Goal: Book appointment/travel/reservation

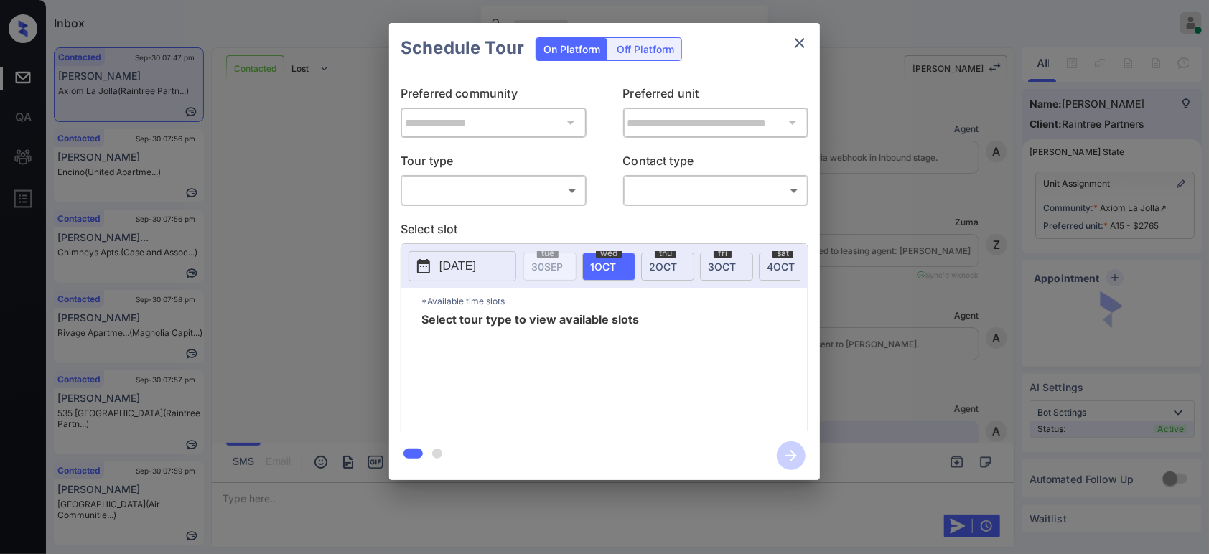
scroll to position [977, 0]
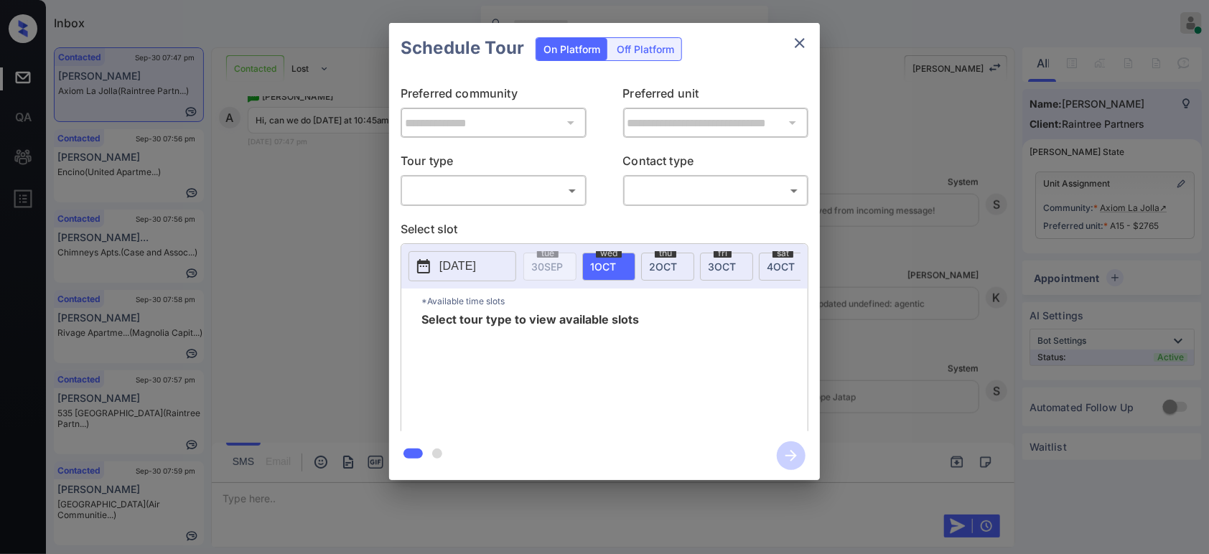
click at [517, 192] on body "Inbox Hope Jatap Online Set yourself offline Set yourself on break Profile Swit…" at bounding box center [604, 277] width 1209 height 554
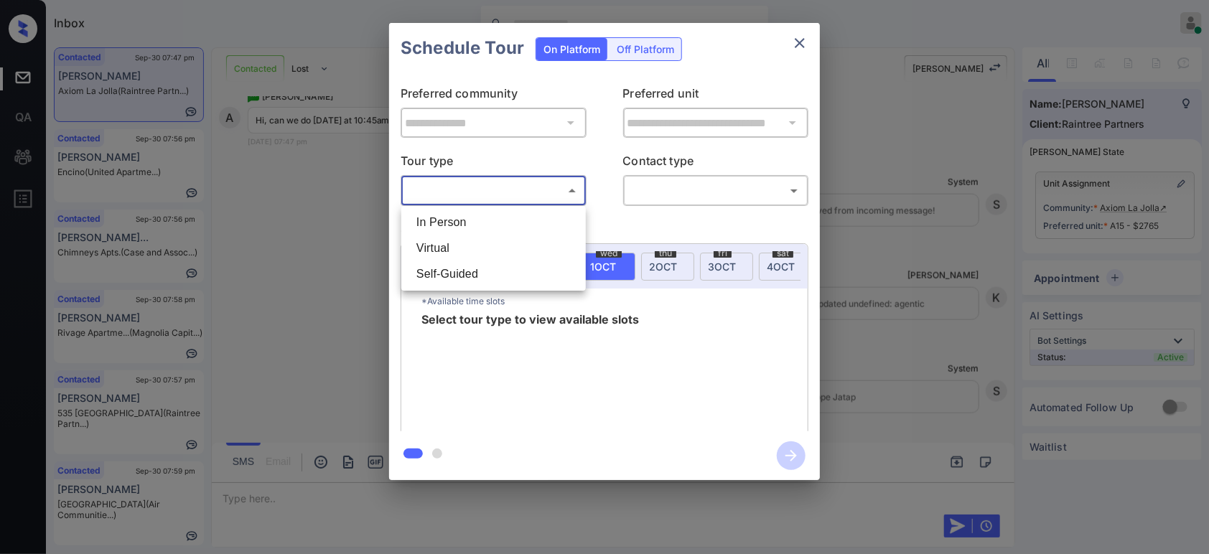
click at [505, 222] on li "In Person" at bounding box center [493, 223] width 177 height 26
type input "********"
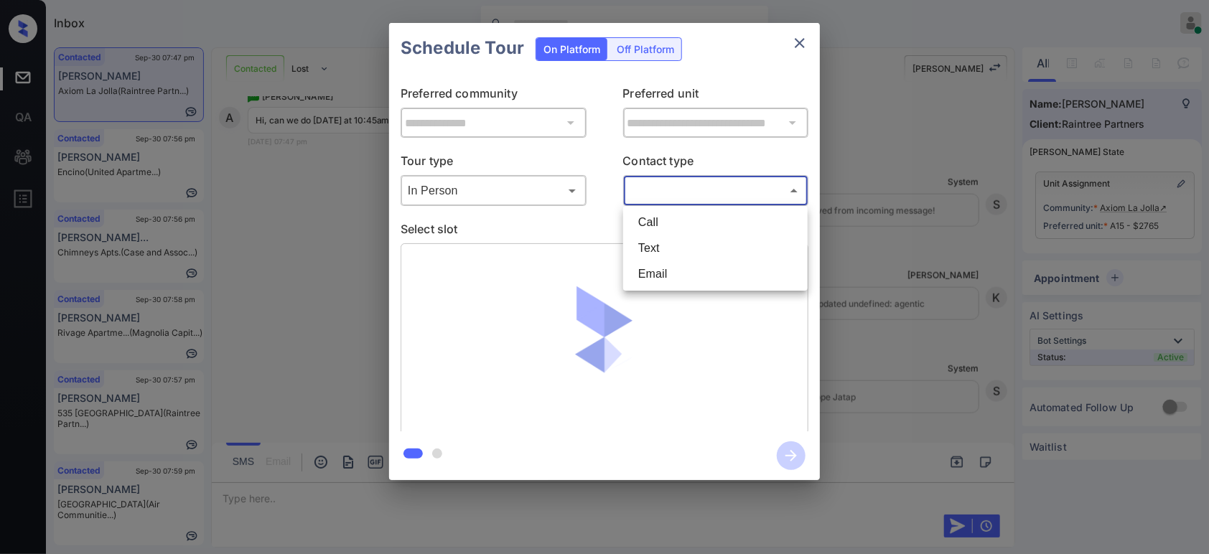
drag, startPoint x: 684, startPoint y: 188, endPoint x: 682, endPoint y: 223, distance: 34.5
click at [686, 188] on body "Inbox Hope Jatap Online Set yourself offline Set yourself on break Profile Swit…" at bounding box center [604, 277] width 1209 height 554
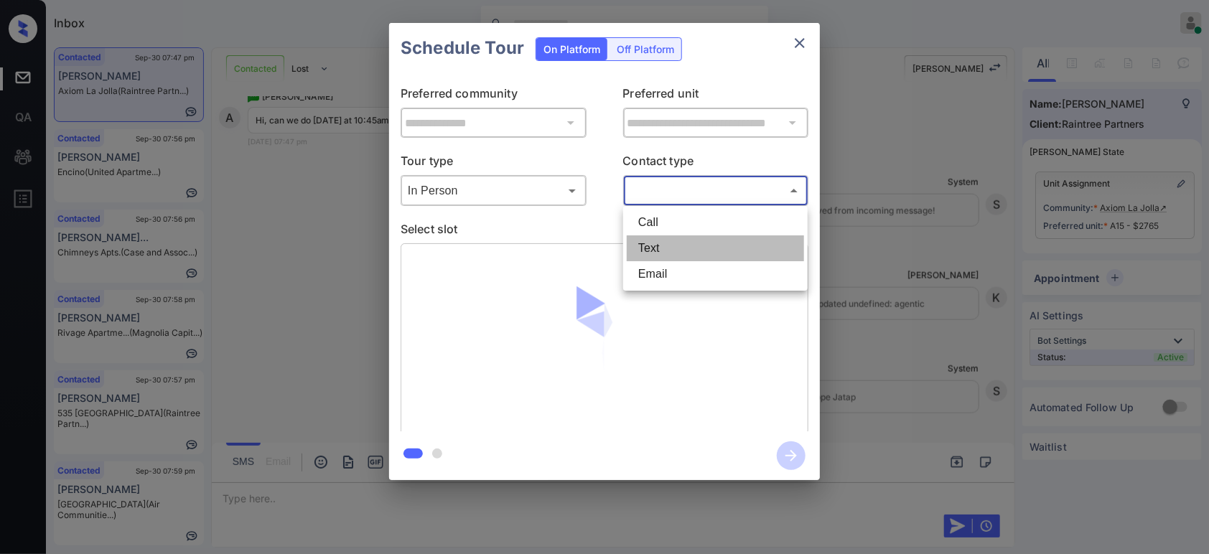
click at [679, 246] on li "Text" at bounding box center [715, 249] width 177 height 26
type input "****"
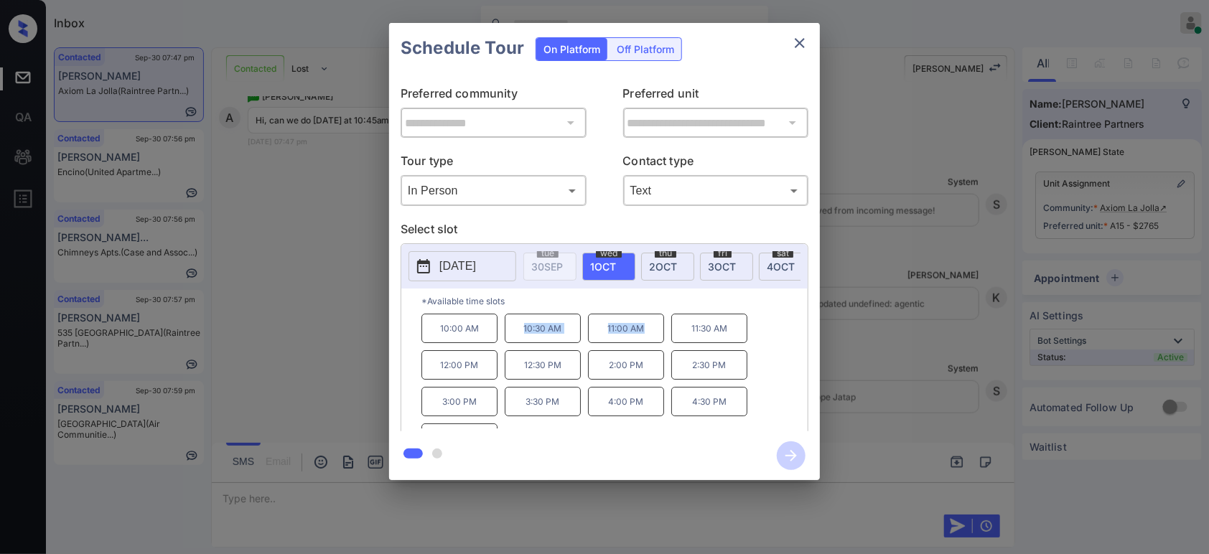
drag, startPoint x: 648, startPoint y: 338, endPoint x: 511, endPoint y: 345, distance: 136.6
click at [511, 345] on div "10:00 AM 10:30 AM 11:00 AM 11:30 AM 12:00 PM 12:30 PM 2:00 PM 2:30 PM 3:00 PM 3…" at bounding box center [615, 371] width 386 height 115
copy div "10:30 AM 11:00 AM"
click at [312, 348] on div "**********" at bounding box center [604, 251] width 1209 height 503
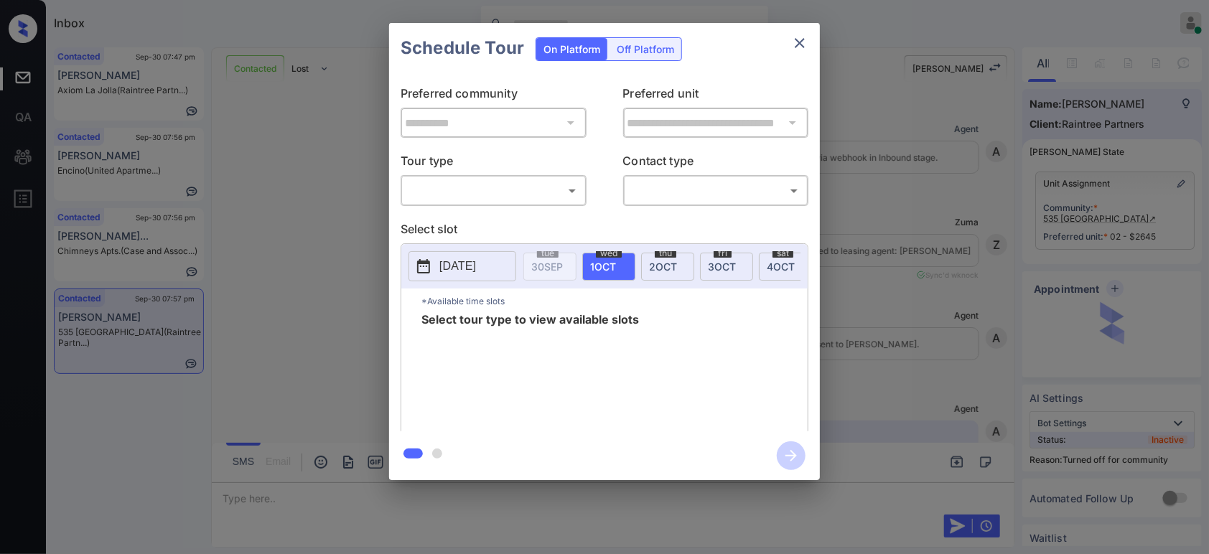
scroll to position [1077, 0]
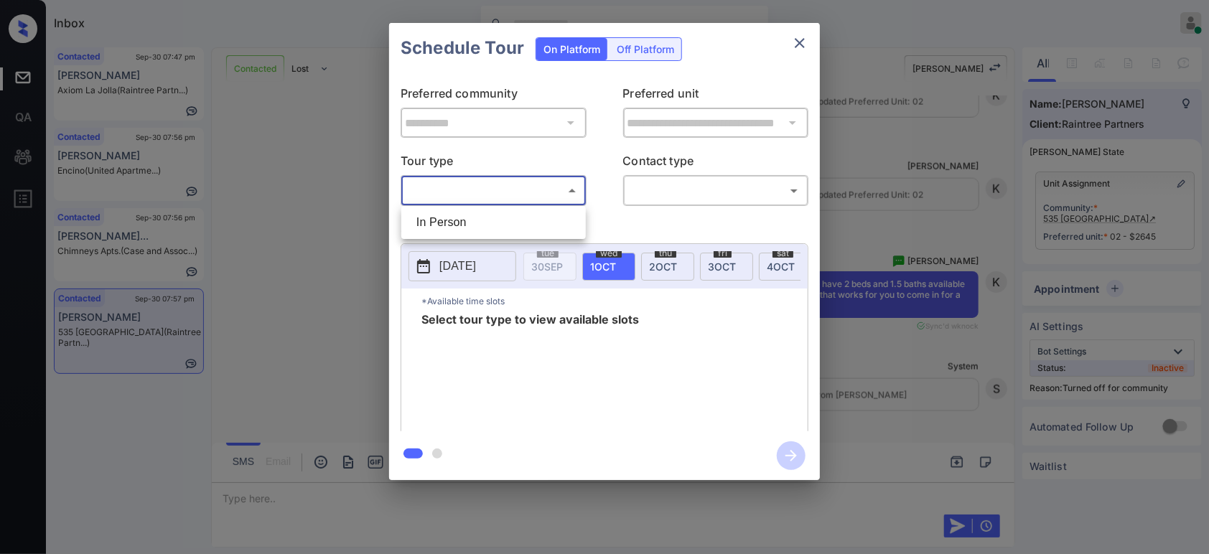
click at [485, 188] on body "Inbox Hope Jatap Online Set yourself offline Set yourself on break Profile Swit…" at bounding box center [604, 277] width 1209 height 554
click at [462, 222] on li "In Person" at bounding box center [493, 223] width 177 height 26
type input "********"
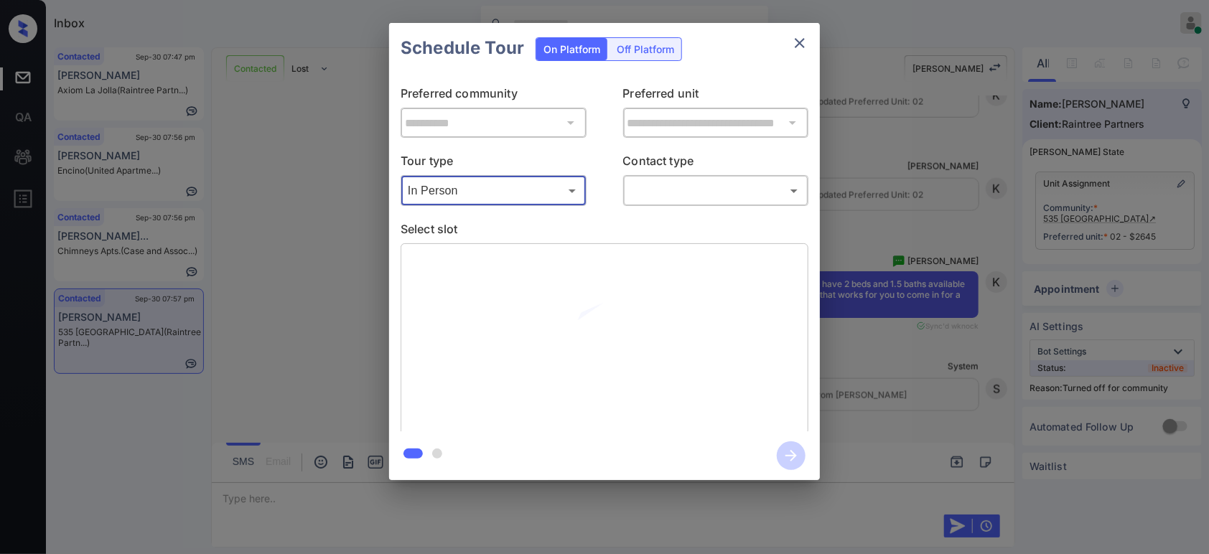
click at [717, 193] on body "Inbox Hope Jatap Online Set yourself offline Set yourself on break Profile Swit…" at bounding box center [604, 277] width 1209 height 554
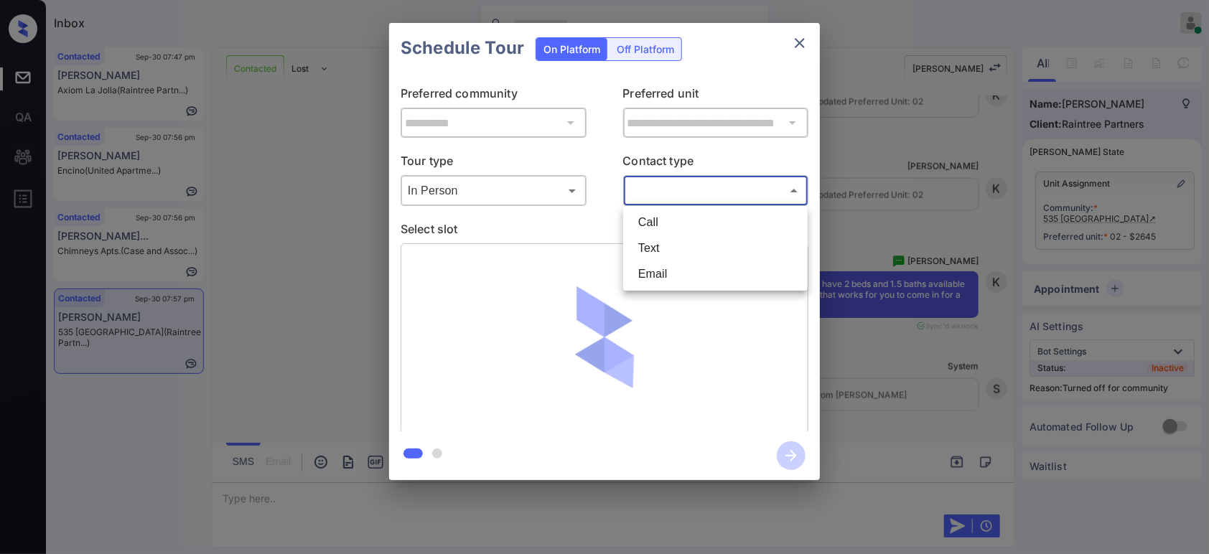
click at [707, 241] on li "Text" at bounding box center [715, 249] width 177 height 26
type input "****"
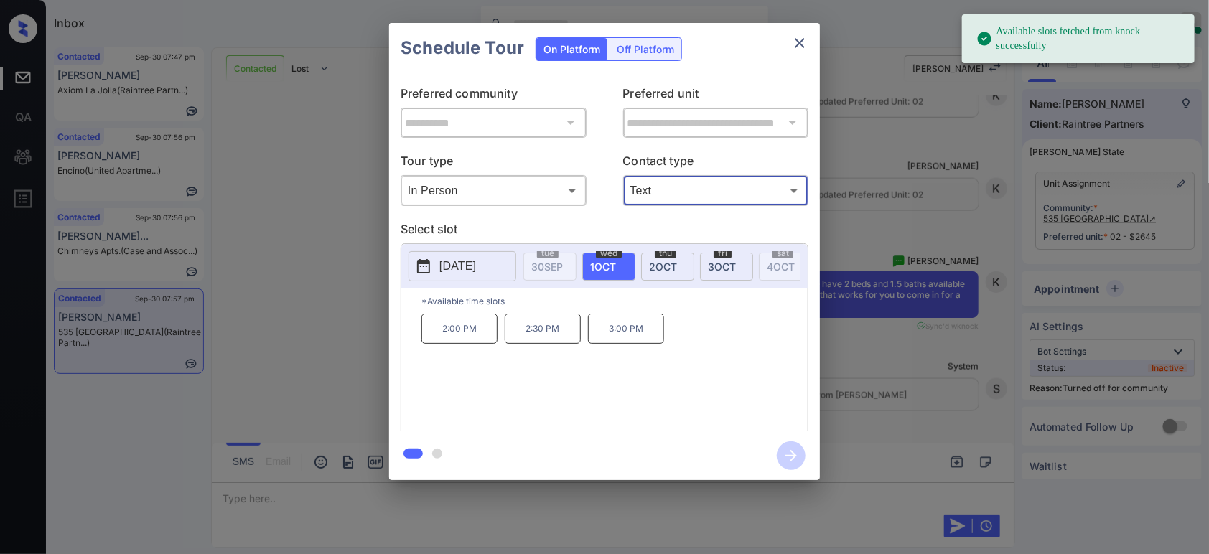
click at [712, 274] on div "fri 3 OCT" at bounding box center [726, 267] width 53 height 28
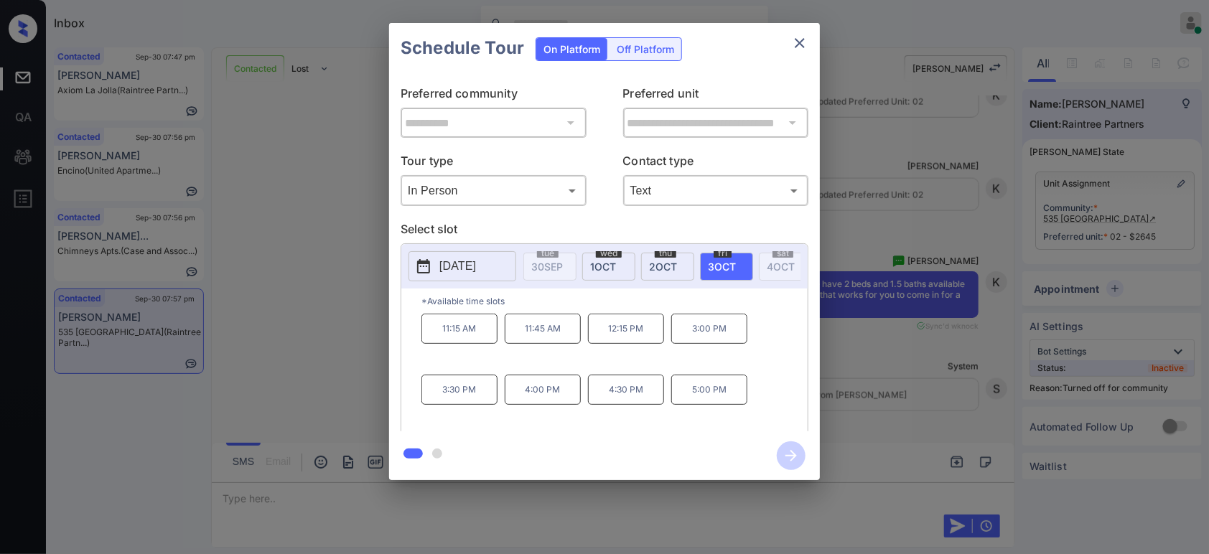
click at [865, 389] on div "**********" at bounding box center [604, 251] width 1209 height 503
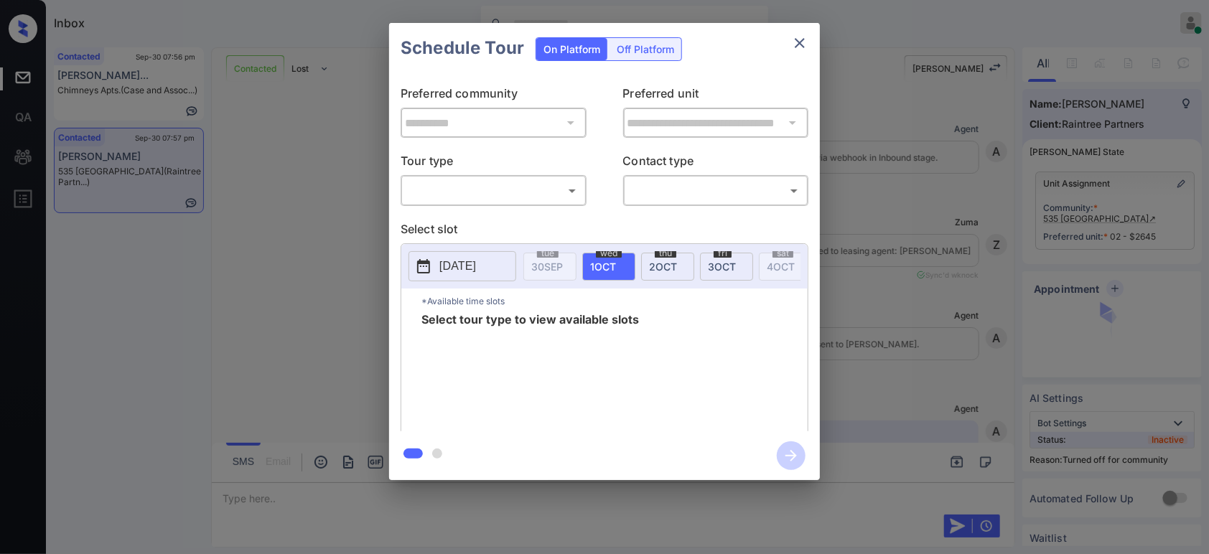
scroll to position [1545, 0]
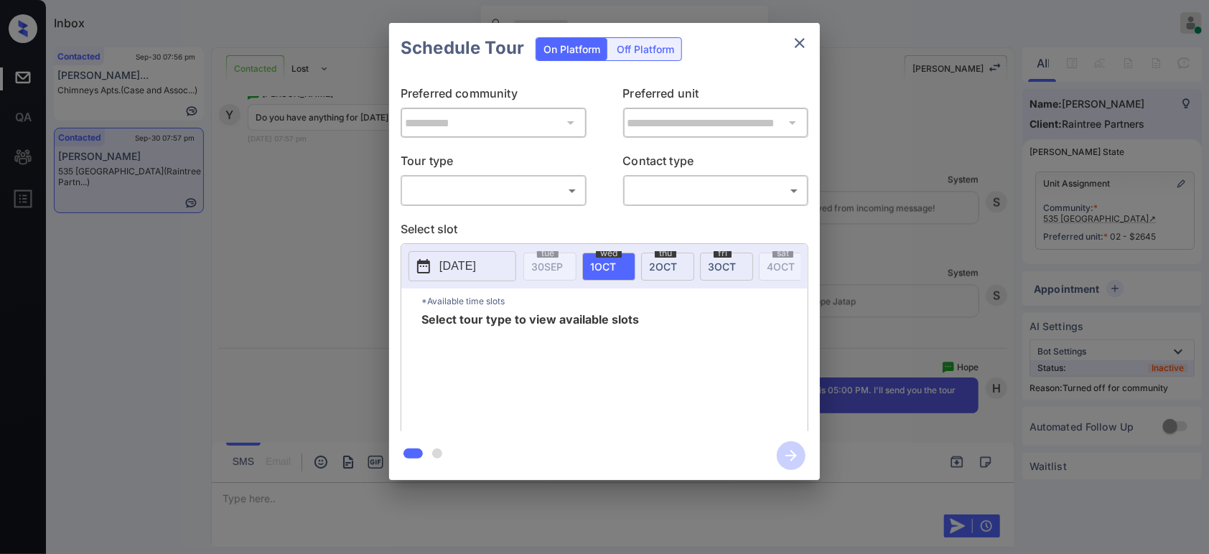
click at [511, 198] on body "Inbox Hope Jatap Online Set yourself offline Set yourself on break Profile Swit…" at bounding box center [604, 277] width 1209 height 554
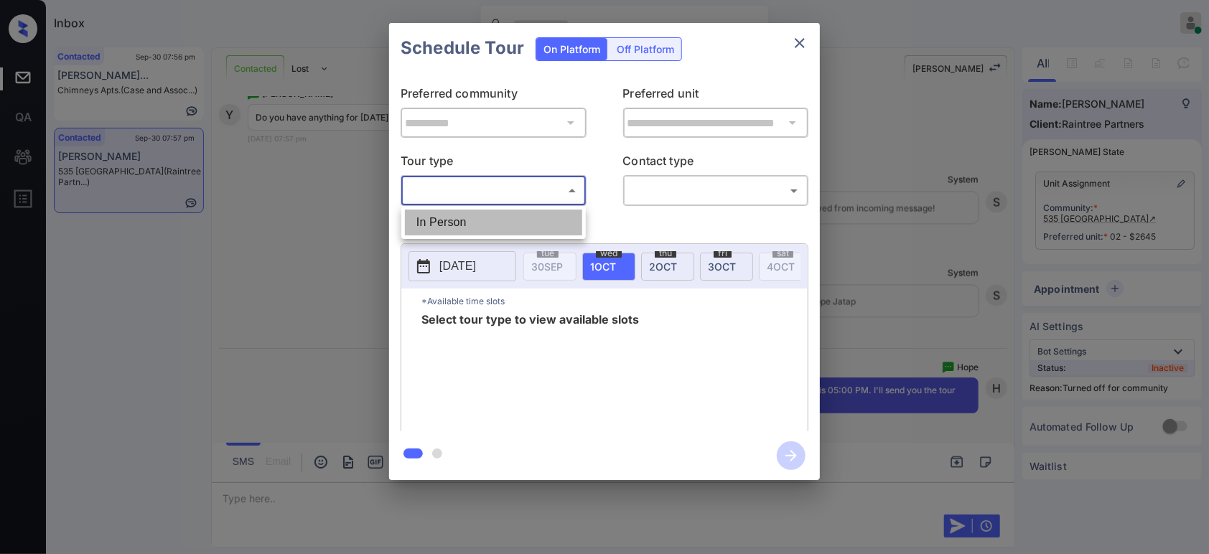
click at [499, 224] on li "In Person" at bounding box center [493, 223] width 177 height 26
type input "********"
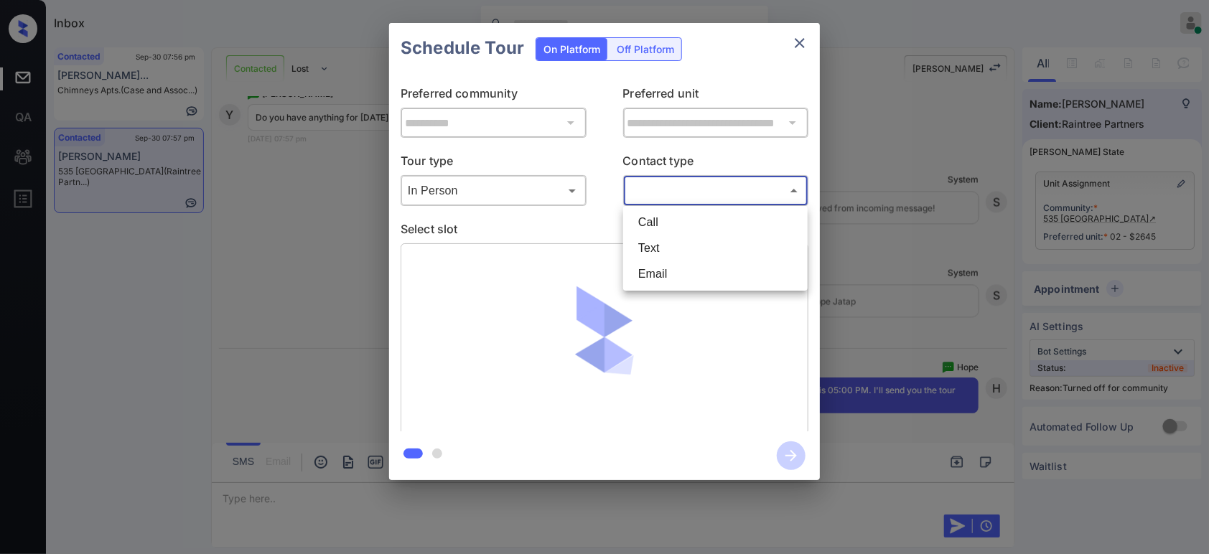
drag, startPoint x: 683, startPoint y: 193, endPoint x: 686, endPoint y: 269, distance: 75.5
click at [684, 196] on body "Inbox Hope Jatap Online Set yourself offline Set yourself on break Profile Swit…" at bounding box center [604, 277] width 1209 height 554
click at [689, 243] on li "Text" at bounding box center [715, 249] width 177 height 26
type input "****"
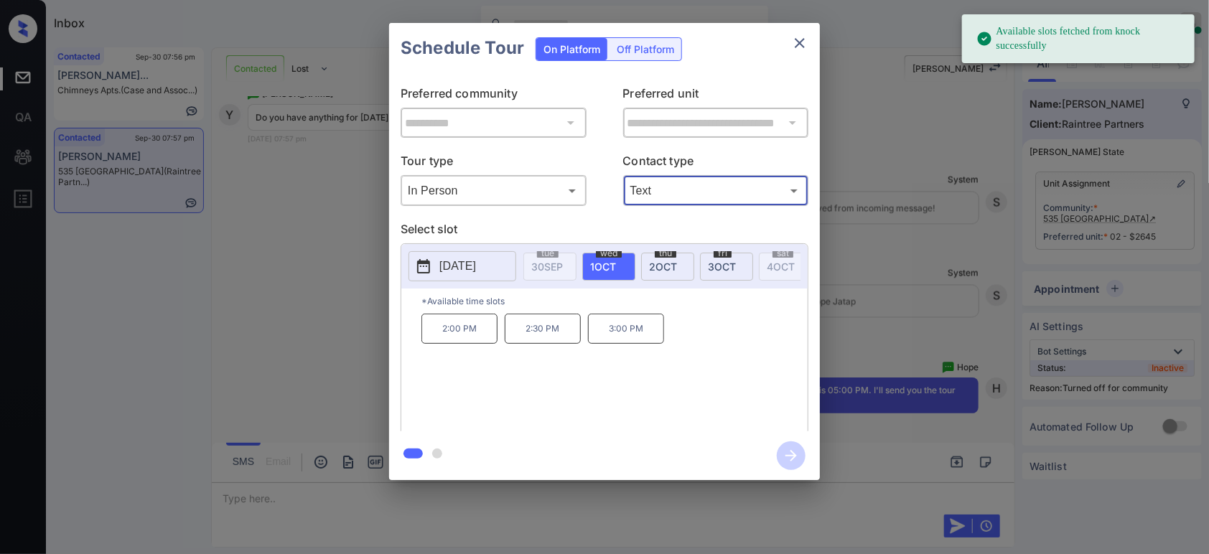
click at [726, 266] on span "3 OCT" at bounding box center [722, 267] width 28 height 12
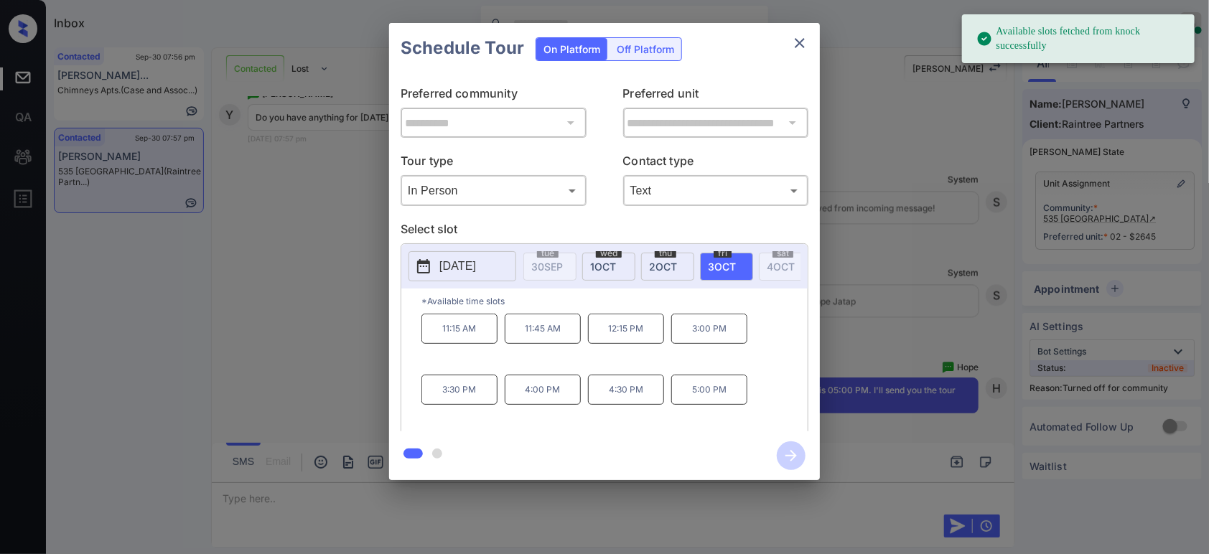
drag, startPoint x: 720, startPoint y: 410, endPoint x: 752, endPoint y: 439, distance: 42.7
click at [720, 405] on p "5:00 PM" at bounding box center [709, 390] width 76 height 30
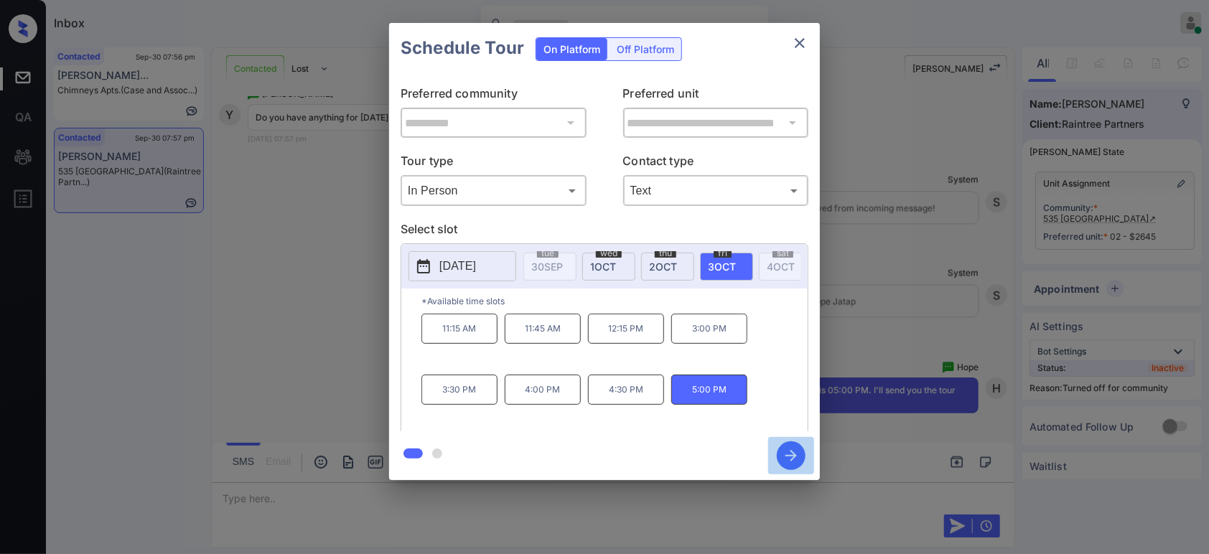
click at [785, 456] on icon "button" at bounding box center [791, 456] width 29 height 29
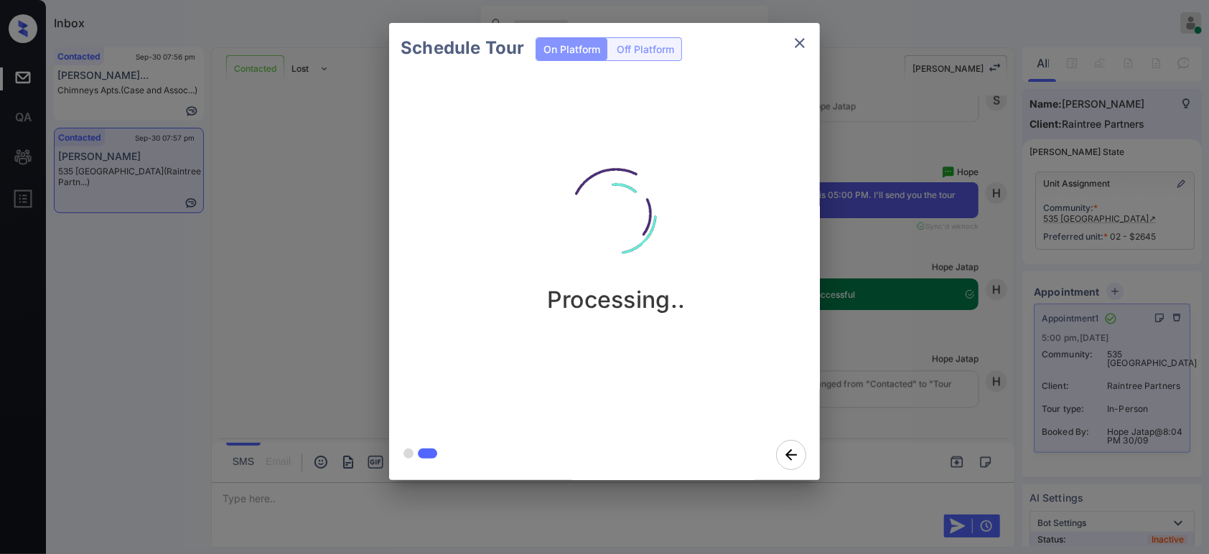
scroll to position [1734, 0]
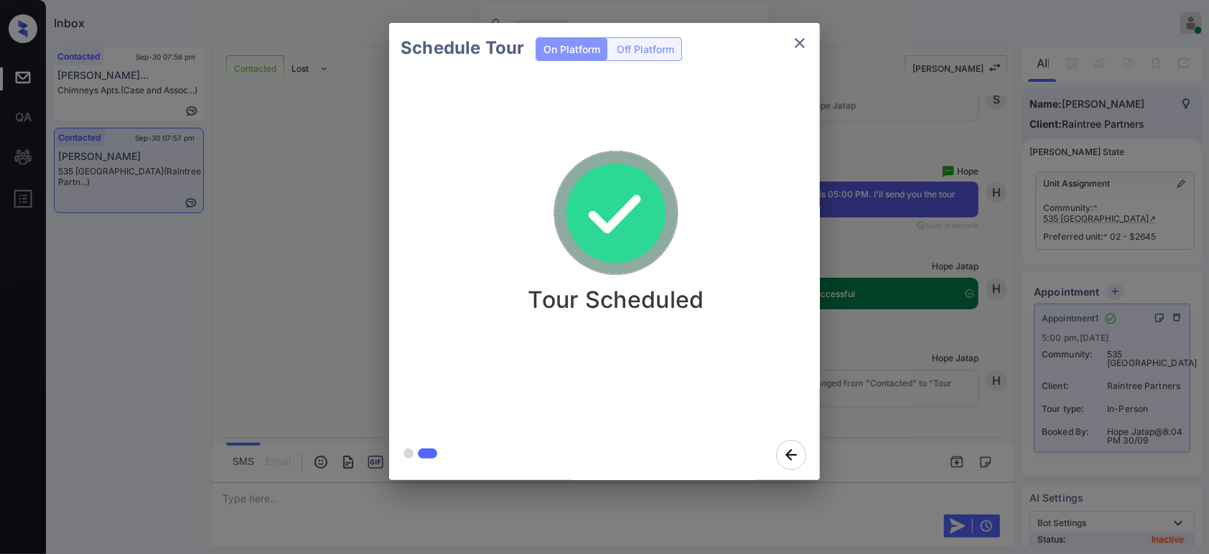
click at [969, 261] on div "Schedule Tour On Platform Off Platform Tour Scheduled" at bounding box center [604, 251] width 1209 height 503
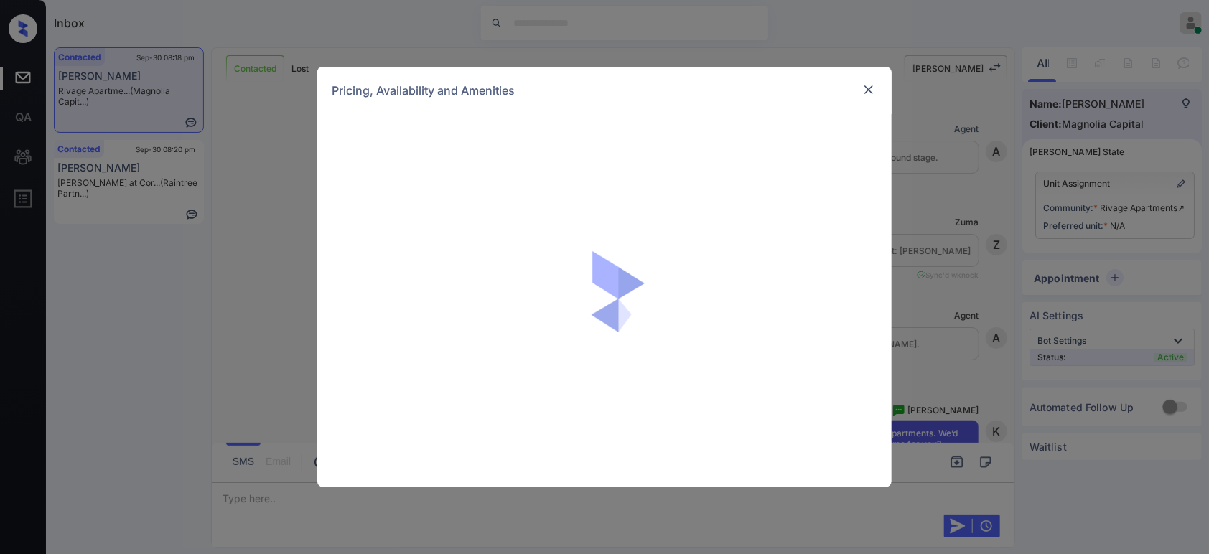
scroll to position [287, 0]
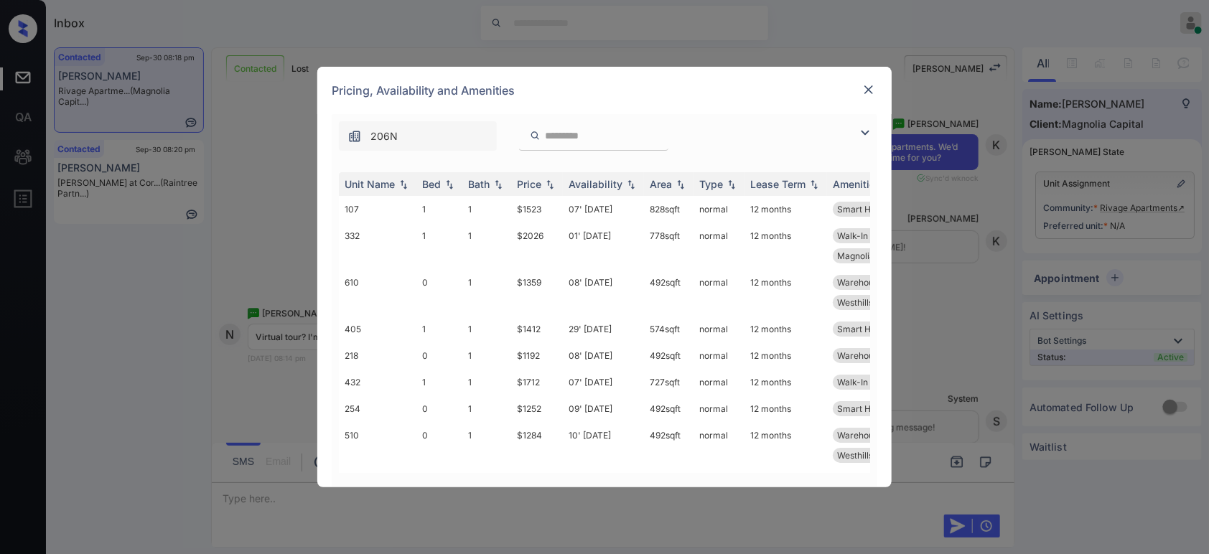
click at [875, 95] on img at bounding box center [869, 90] width 14 height 14
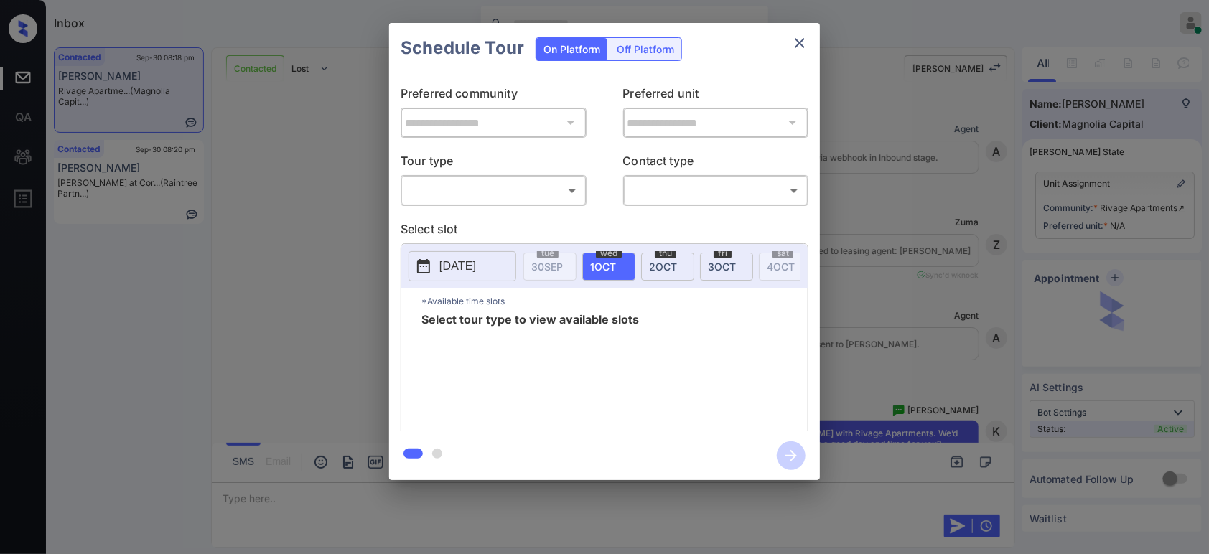
scroll to position [287, 0]
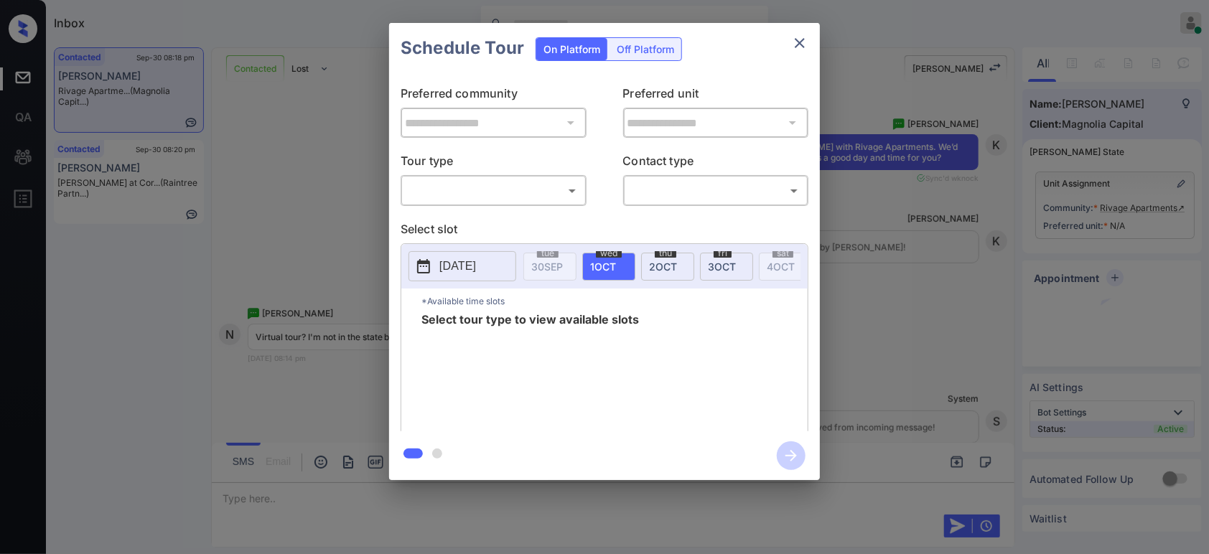
click at [526, 187] on body "Inbox Hope Jatap Online Set yourself offline Set yourself on break Profile Swit…" at bounding box center [604, 277] width 1209 height 554
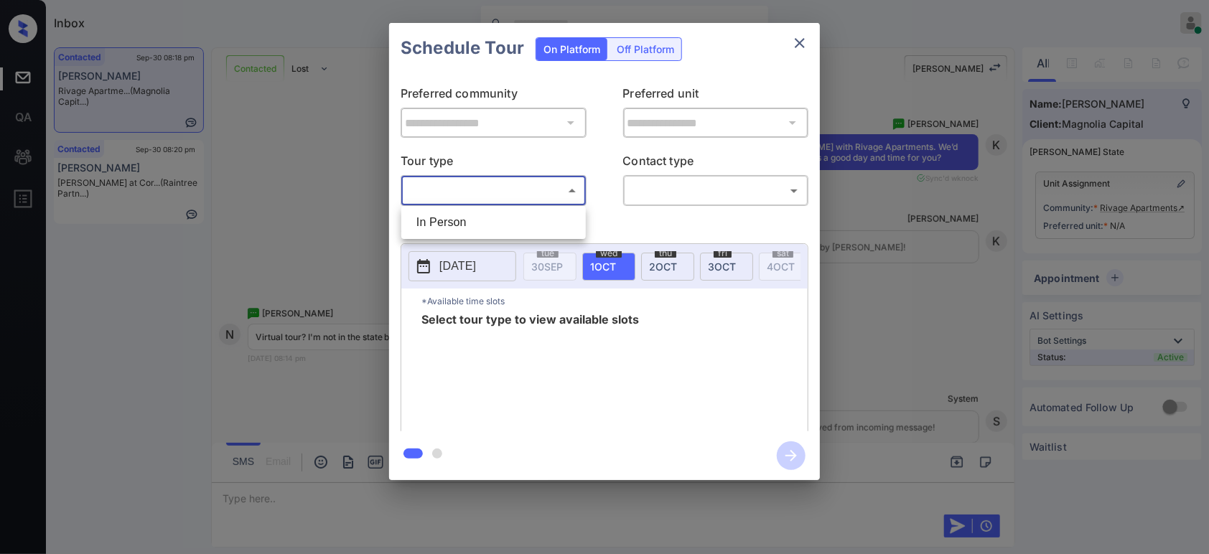
click at [879, 231] on div at bounding box center [604, 277] width 1209 height 554
click at [879, 231] on div "**********" at bounding box center [604, 251] width 1209 height 503
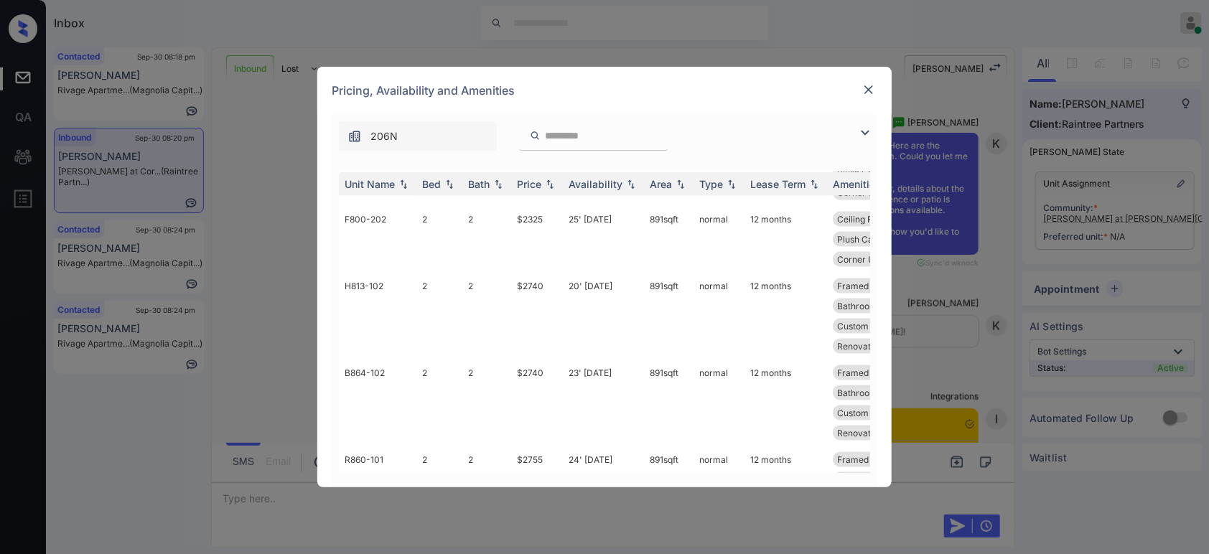
scroll to position [1117, 0]
drag, startPoint x: 862, startPoint y: 347, endPoint x: 866, endPoint y: 456, distance: 109.2
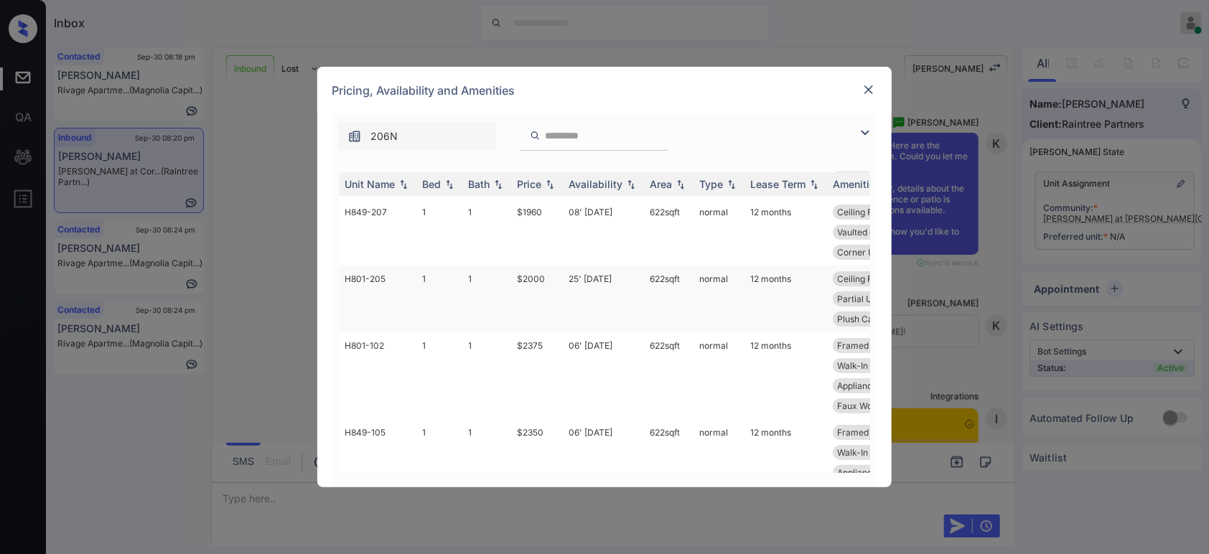
scroll to position [0, 0]
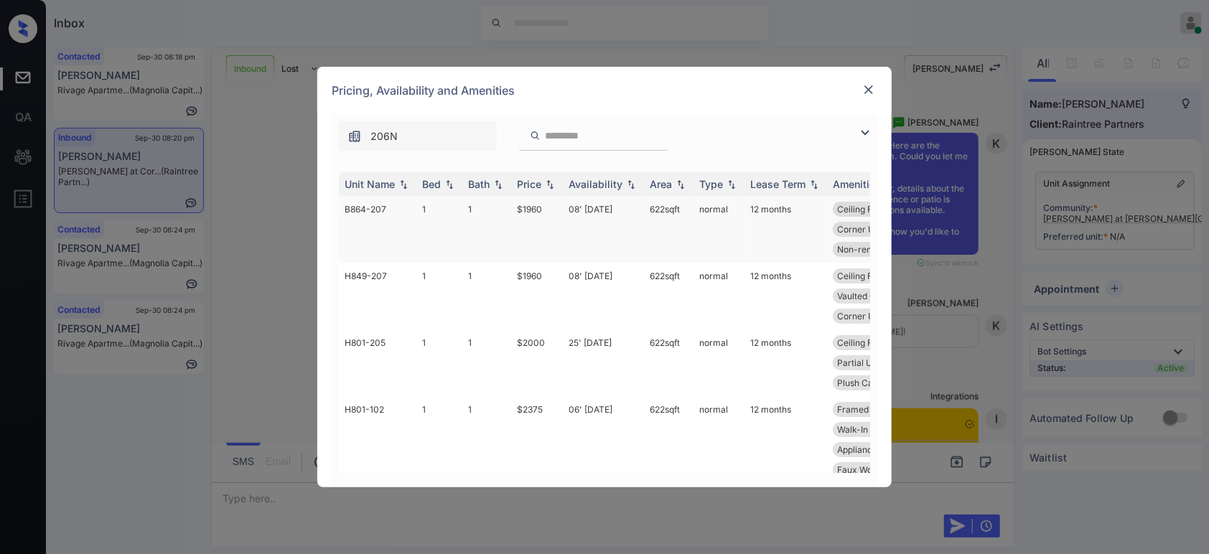
click at [538, 217] on td "$1960" at bounding box center [537, 229] width 52 height 67
click at [538, 218] on td "$1960" at bounding box center [537, 229] width 52 height 67
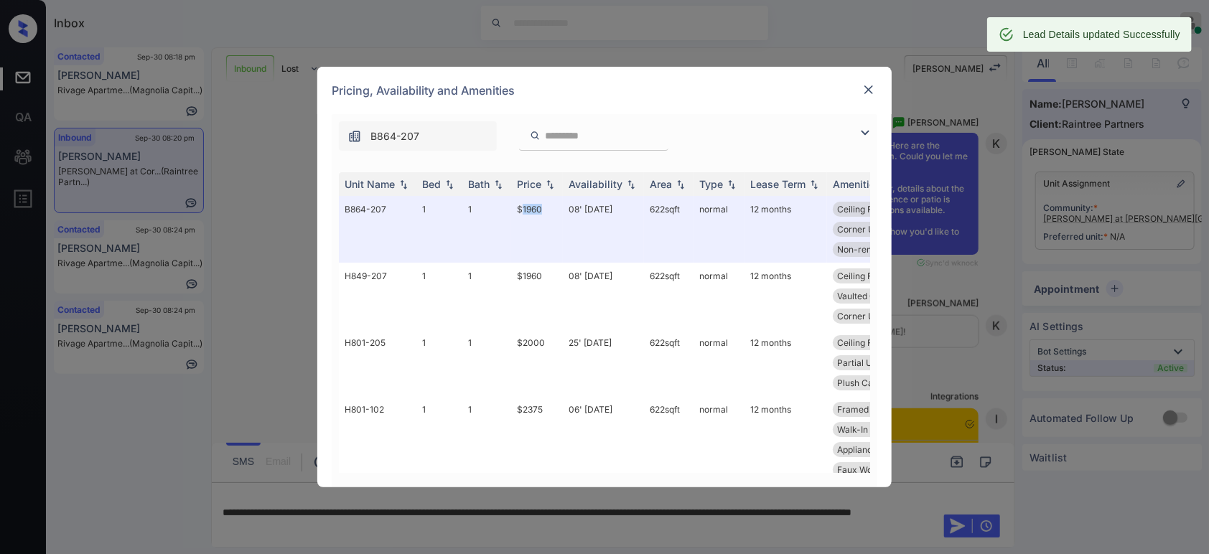
click at [870, 90] on img at bounding box center [869, 90] width 14 height 14
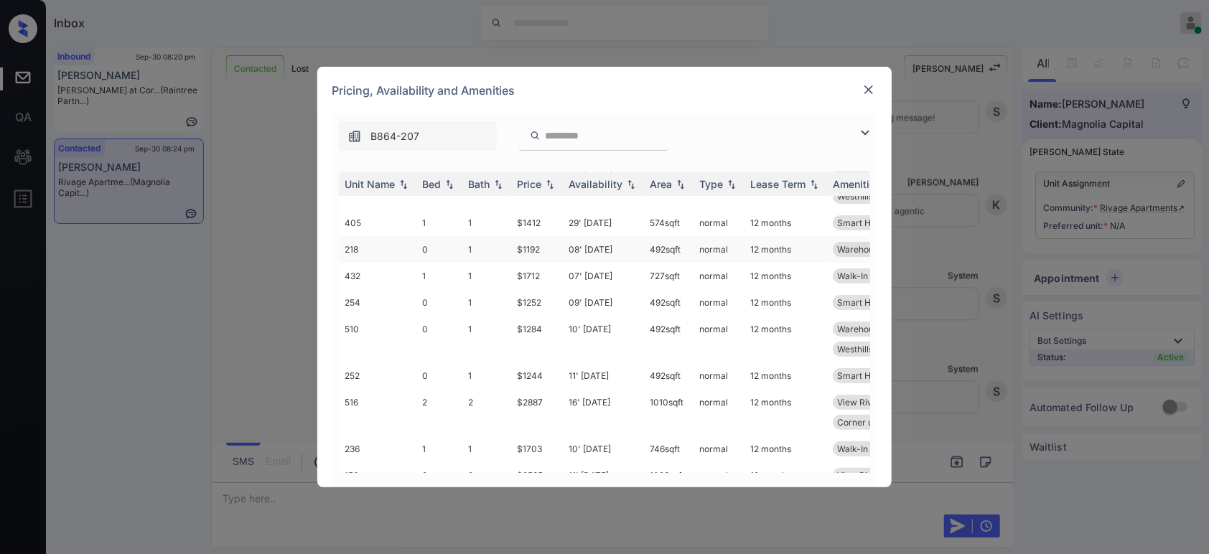
scroll to position [266, 0]
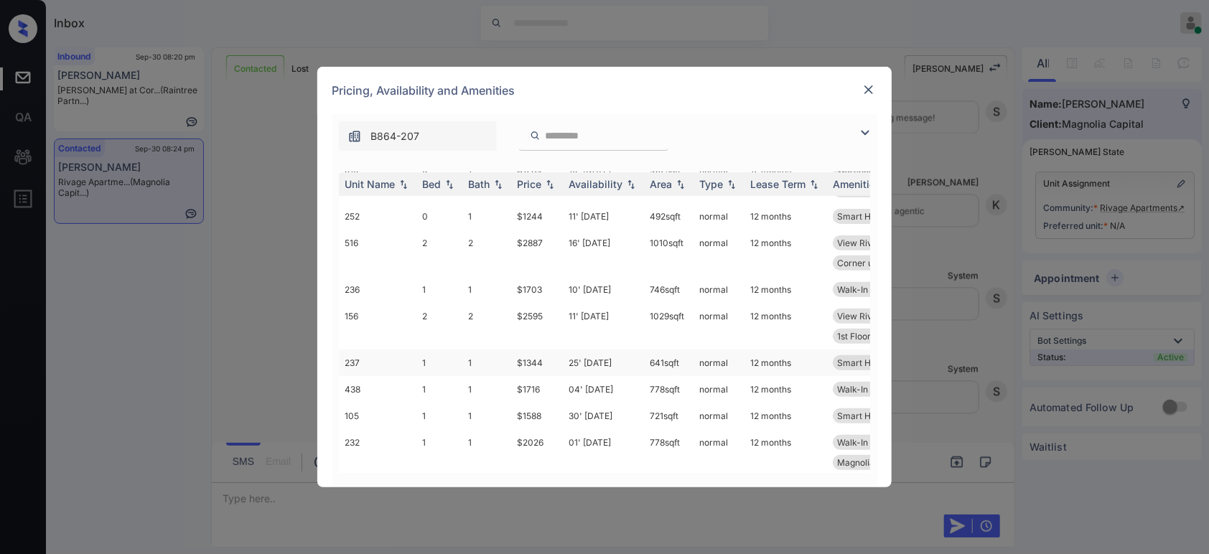
click at [521, 360] on td "$1344" at bounding box center [537, 363] width 52 height 27
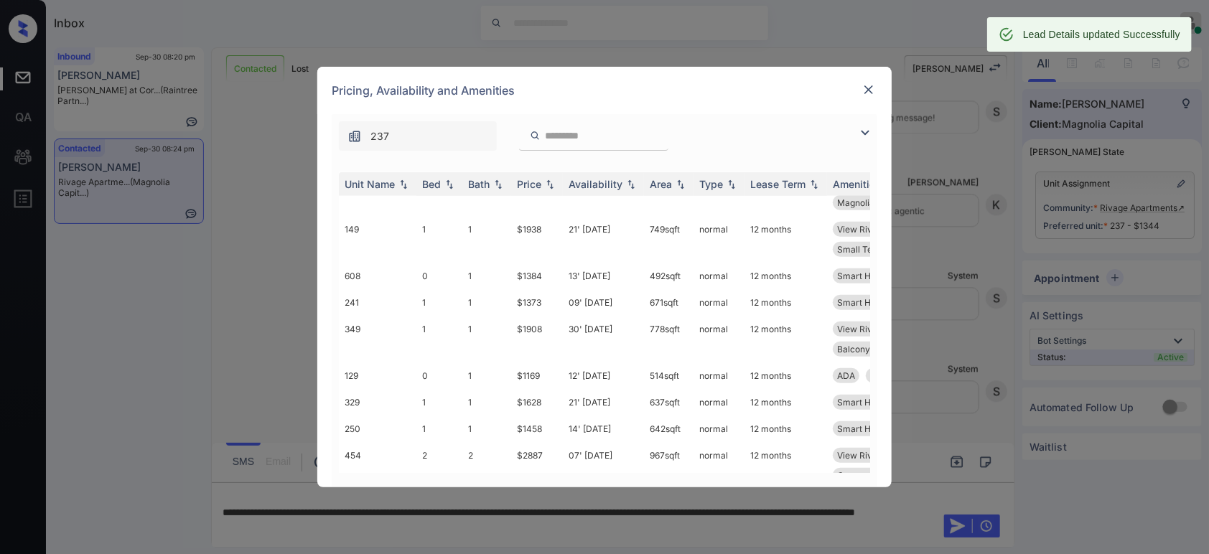
scroll to position [574, 0]
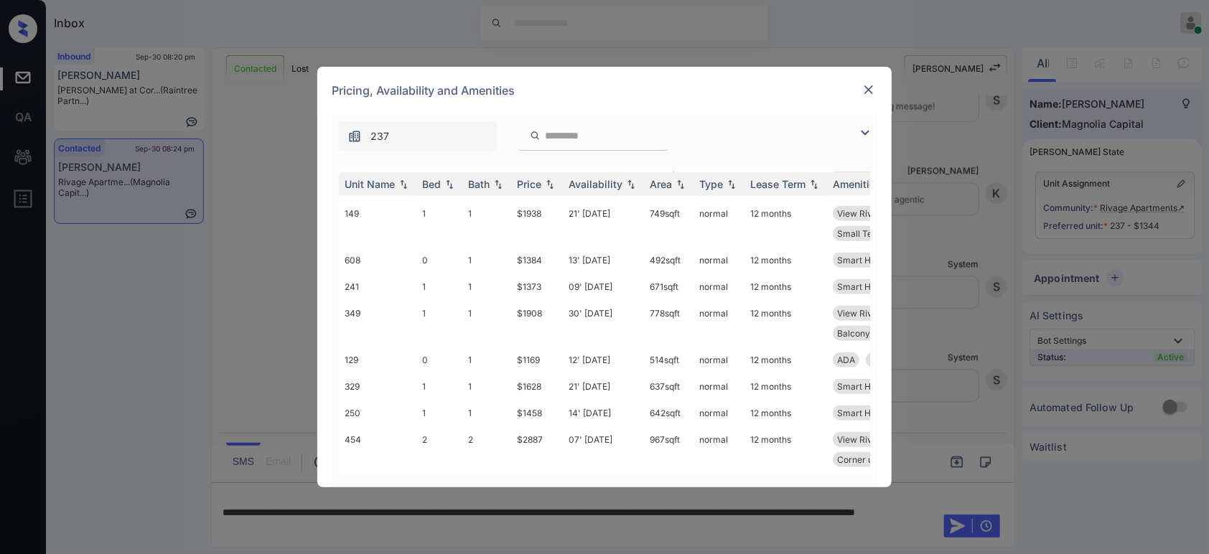
click at [872, 89] on img at bounding box center [869, 90] width 14 height 14
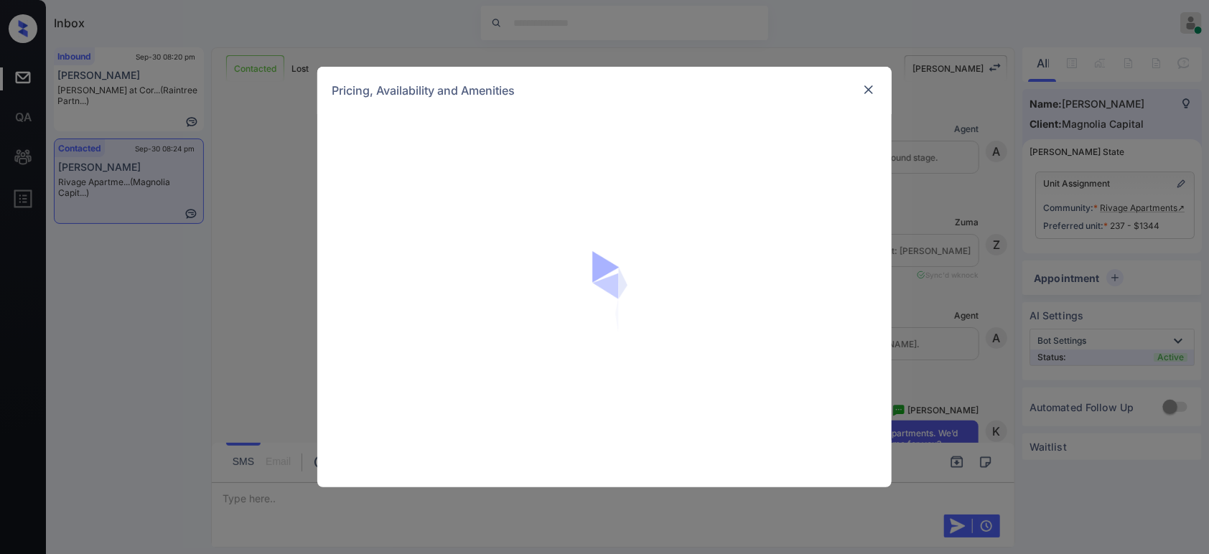
scroll to position [1899, 0]
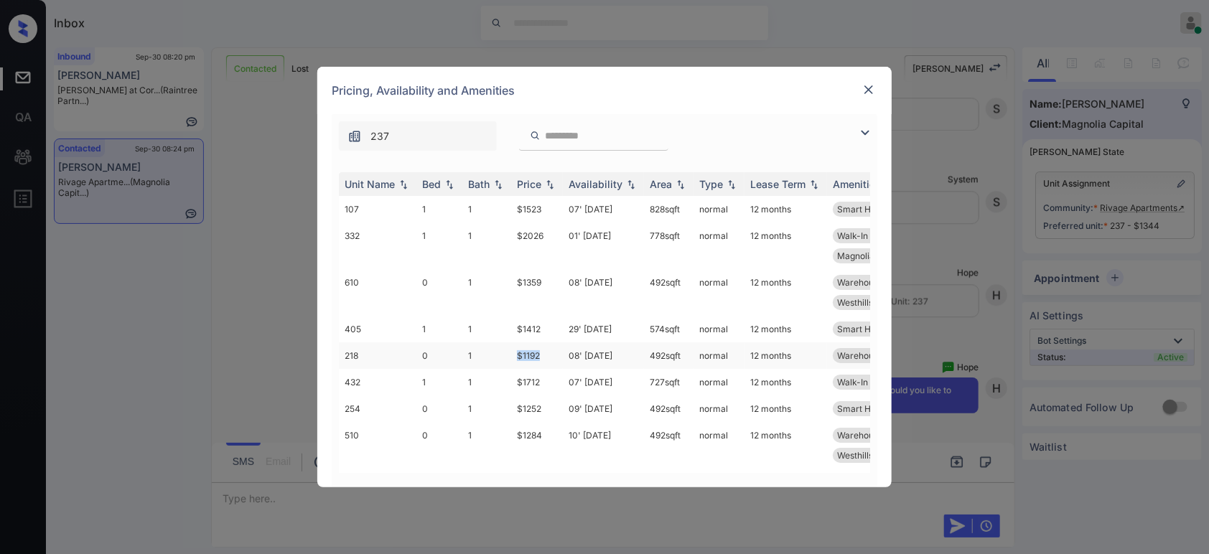
copy td "$1192"
drag, startPoint x: 543, startPoint y: 351, endPoint x: 520, endPoint y: 358, distance: 23.9
click at [520, 358] on td "$1192" at bounding box center [537, 356] width 52 height 27
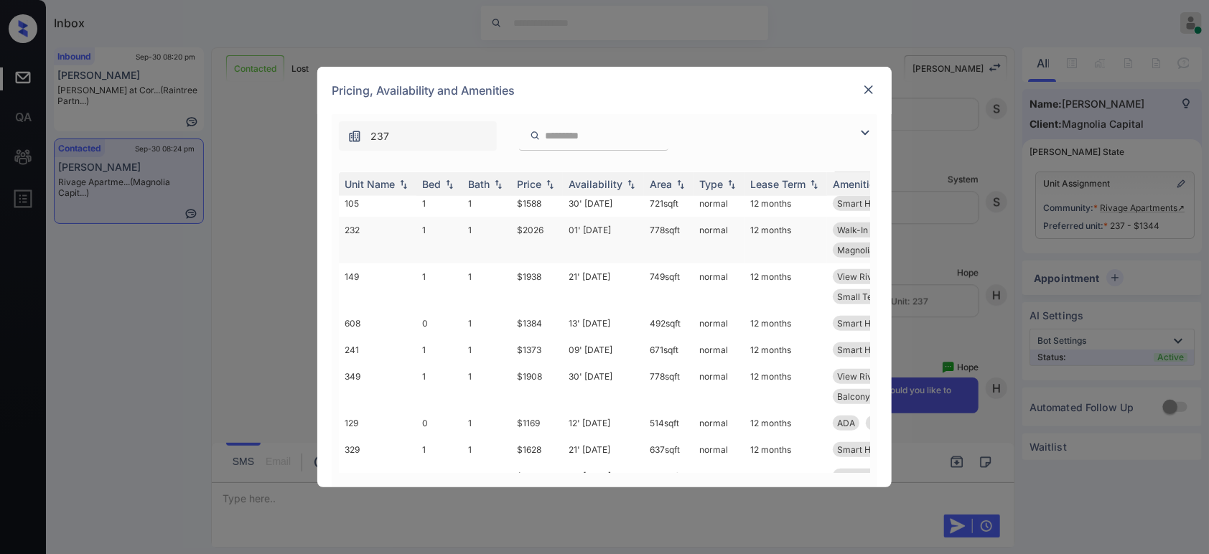
scroll to position [574, 0]
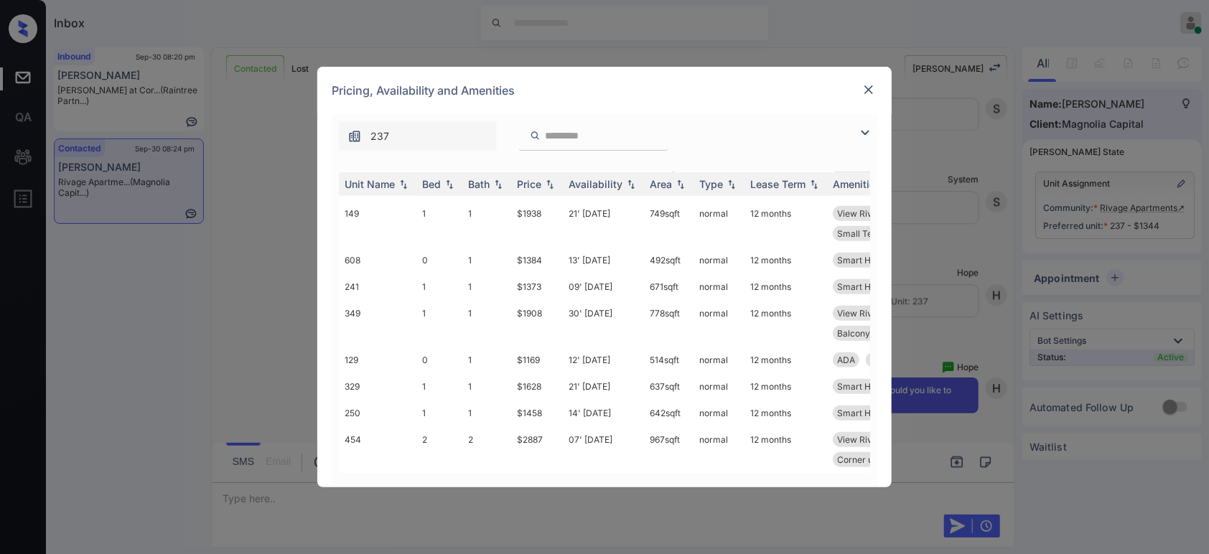
click at [287, 357] on div "**********" at bounding box center [604, 277] width 1209 height 554
click at [514, 347] on td "$1169" at bounding box center [537, 360] width 52 height 27
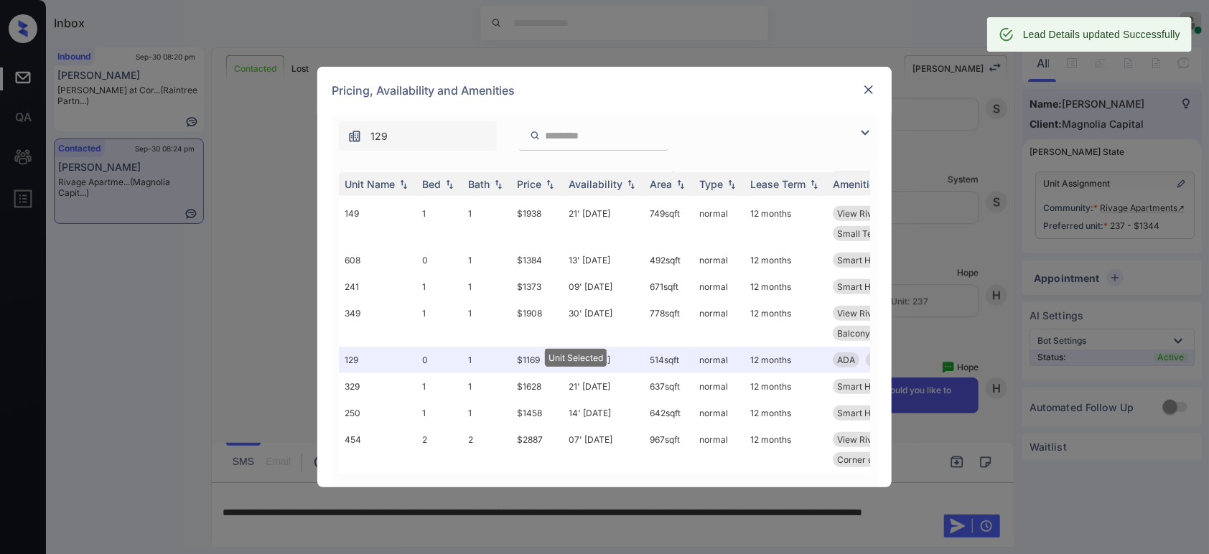
click at [876, 83] on div at bounding box center [868, 89] width 17 height 17
